Goal: Check status: Check status

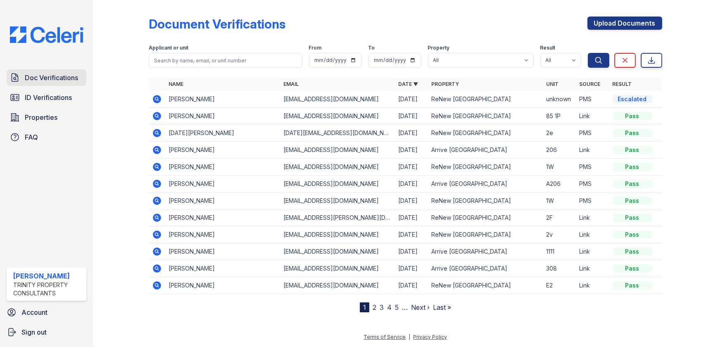
click at [43, 85] on link "Doc Verifications" at bounding box center [47, 77] width 80 height 17
click at [43, 94] on span "ID Verifications" at bounding box center [48, 98] width 47 height 10
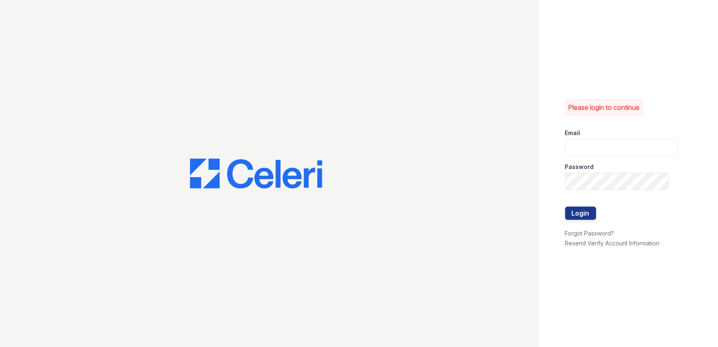
type input "[EMAIL_ADDRESS][DOMAIN_NAME]"
click at [579, 206] on div at bounding box center [621, 198] width 113 height 17
click at [579, 209] on button "Login" at bounding box center [580, 212] width 31 height 13
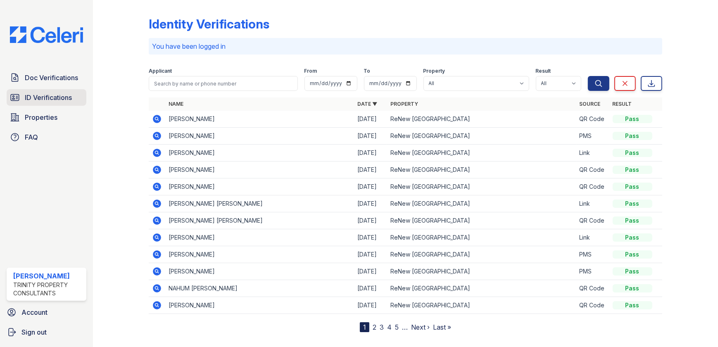
click at [39, 101] on span "ID Verifications" at bounding box center [48, 98] width 47 height 10
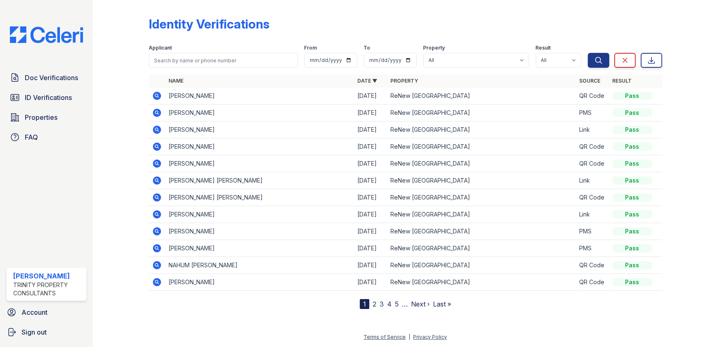
click at [160, 179] on icon at bounding box center [157, 180] width 8 height 8
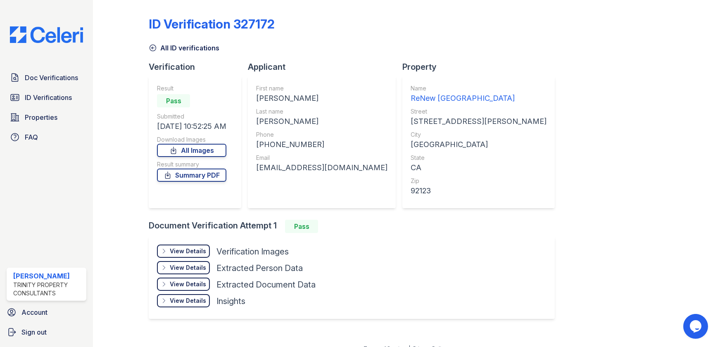
click at [194, 251] on div "View Details" at bounding box center [188, 251] width 36 height 8
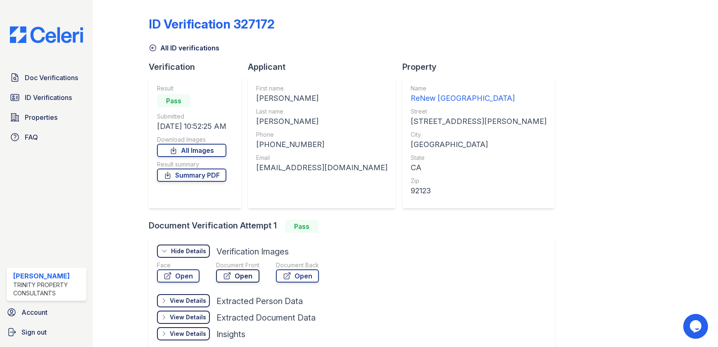
click at [245, 275] on link "Open" at bounding box center [237, 275] width 43 height 13
